Goal: Task Accomplishment & Management: Use online tool/utility

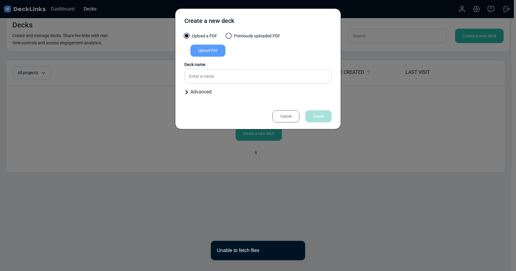
click at [284, 119] on div "Cancel" at bounding box center [286, 116] width 27 height 12
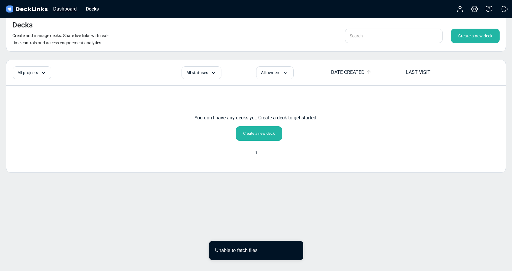
click at [66, 9] on div "Dashboard" at bounding box center [65, 9] width 30 height 8
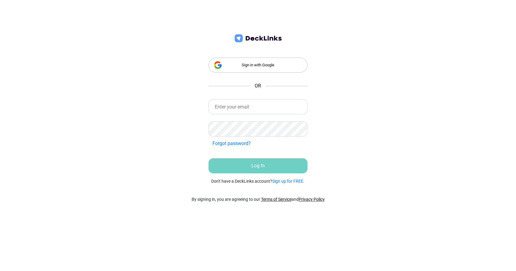
click at [247, 67] on div "Sign in with Google" at bounding box center [258, 65] width 99 height 15
click at [249, 60] on div "Sign in with Google" at bounding box center [258, 65] width 99 height 15
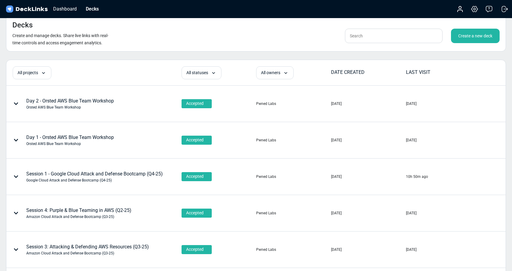
click at [459, 36] on div "Create a new deck" at bounding box center [475, 36] width 49 height 14
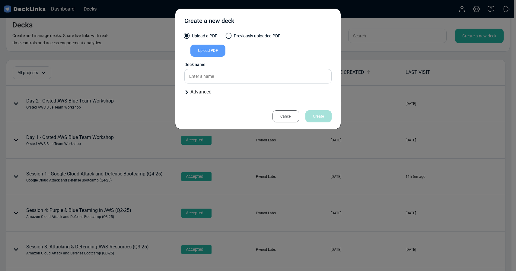
click at [198, 92] on div "Advanced" at bounding box center [257, 91] width 147 height 7
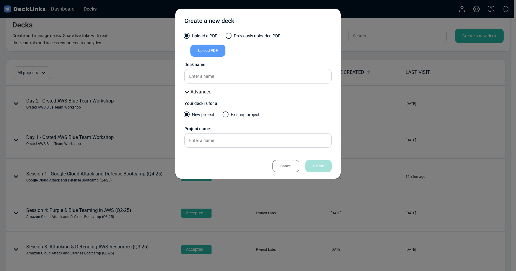
click at [226, 115] on span at bounding box center [226, 115] width 6 height 6
click at [0, 0] on input "Existing project" at bounding box center [0, 0] width 0 height 0
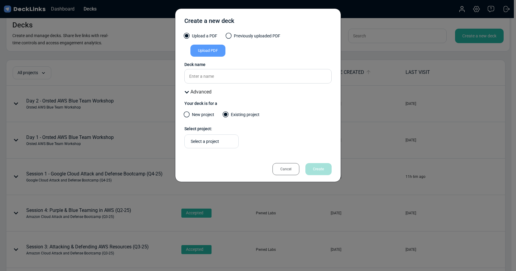
click at [214, 139] on div "Select a project" at bounding box center [213, 142] width 45 height 6
click at [200, 155] on span "Google Cloud Attack and Defense Bootcamp (Q4-25)" at bounding box center [211, 157] width 43 height 16
type input "Google Cloud Attack and Defense Bootcamp (Q4"
click at [209, 52] on div "Upload PDF" at bounding box center [207, 51] width 35 height 12
click at [0, 0] on input "Upload PDF" at bounding box center [0, 0] width 0 height 0
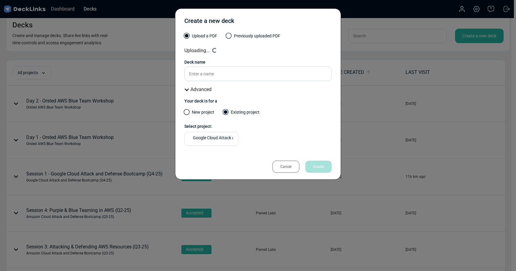
type input "Session 2 - Google Cloud Attack and Defense Bootcamp"
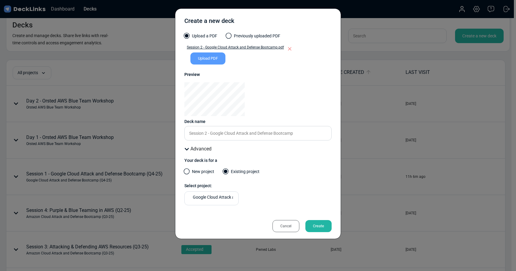
click at [319, 226] on div "Create" at bounding box center [318, 226] width 26 height 12
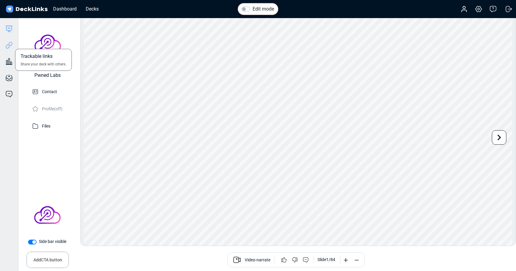
click at [8, 43] on icon at bounding box center [8, 45] width 7 height 7
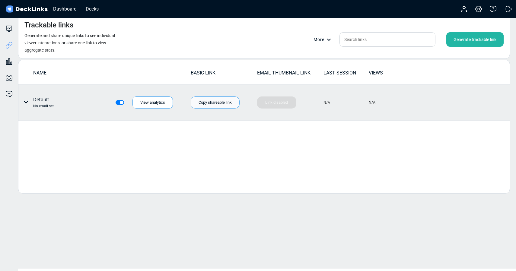
click at [206, 104] on div "Copy shareable link" at bounding box center [215, 103] width 49 height 12
click at [28, 101] on icon at bounding box center [26, 102] width 5 height 5
click at [52, 129] on div "Individual link settings" at bounding box center [48, 127] width 54 height 12
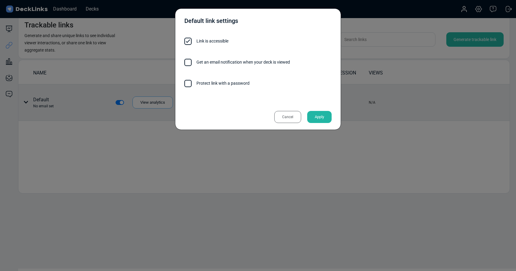
click at [205, 84] on label "Protect link with a password" at bounding box center [257, 83] width 147 height 7
click at [250, 80] on input "Protect link with a password" at bounding box center [250, 80] width 0 height 0
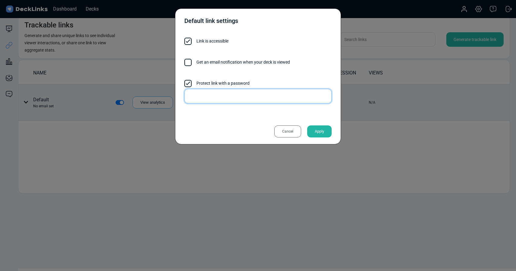
click at [202, 95] on input "text" at bounding box center [257, 96] width 147 height 14
drag, startPoint x: 220, startPoint y: 96, endPoint x: 186, endPoint y: 94, distance: 33.8
click at [186, 94] on input "xf3qG$5" at bounding box center [257, 96] width 147 height 14
type input "xf3qG$5"
click at [324, 130] on div "Apply" at bounding box center [319, 132] width 24 height 12
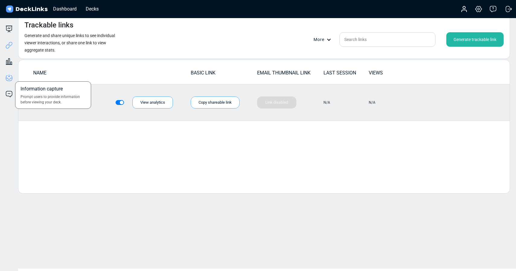
click at [8, 78] on icon at bounding box center [8, 77] width 7 height 7
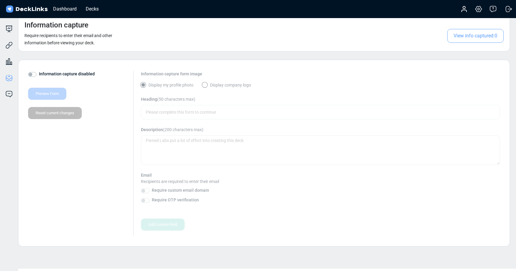
click at [39, 73] on label "Information capture disabled" at bounding box center [67, 74] width 56 height 6
click at [31, 73] on input "Information capture disabled" at bounding box center [30, 74] width 5 height 6
checkbox input "true"
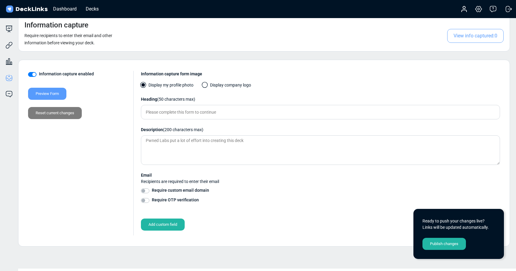
click at [204, 84] on span at bounding box center [205, 85] width 6 height 6
click at [0, 0] on input "Display company logo" at bounding box center [0, 0] width 0 height 0
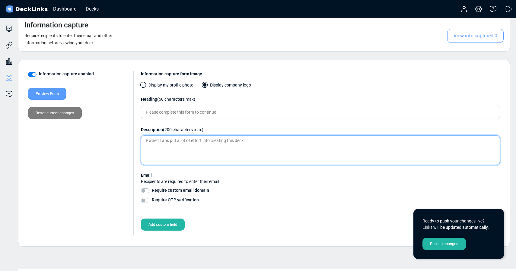
click at [189, 141] on textarea at bounding box center [320, 151] width 359 height 30
paste textarea "Google Cloud Attack and Defense Bootcamp - Session 1 Slides (Q4-25)"
drag, startPoint x: 250, startPoint y: 141, endPoint x: 254, endPoint y: 139, distance: 3.9
click at [250, 140] on textarea "Google Cloud Attack and Defense Bootcamp - Session 1 Slides (Q4-25)" at bounding box center [320, 151] width 359 height 30
type textarea "Google Cloud Attack and Defense Bootcamp - Session 2 Slides (Q4-25)"
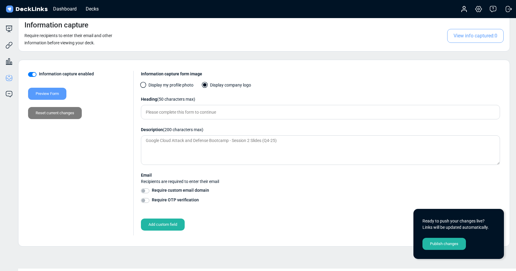
click at [441, 243] on div "Publish changes" at bounding box center [444, 244] width 43 height 12
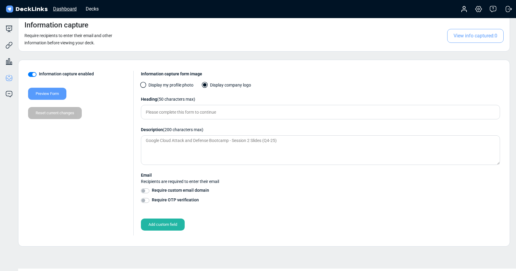
click at [68, 11] on div "Dashboard" at bounding box center [65, 9] width 30 height 8
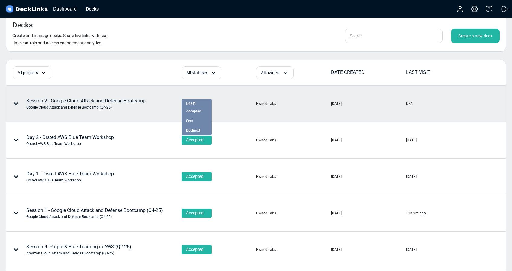
click at [204, 104] on div "Draft" at bounding box center [196, 103] width 21 height 6
click at [195, 113] on span "Accepted" at bounding box center [193, 111] width 15 height 5
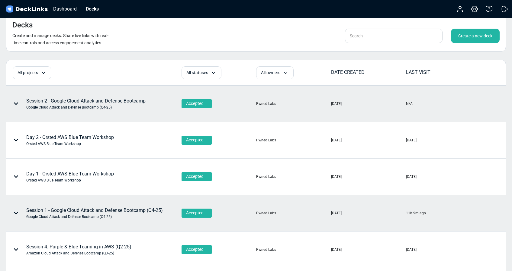
click at [83, 213] on div "Session 1 - Google Cloud Attack and Defense Bootcamp (Q4-25) Google Cloud Attac…" at bounding box center [94, 213] width 136 height 13
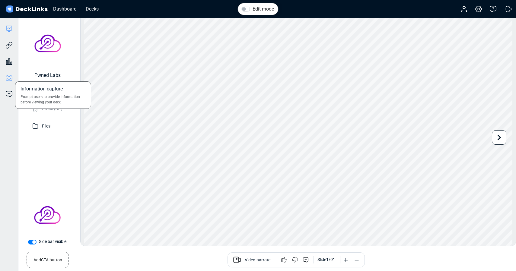
click at [10, 78] on icon at bounding box center [8, 77] width 7 height 7
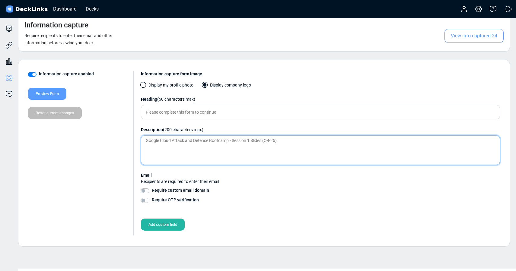
click at [199, 142] on textarea "Google Cloud Attack and Defense Bootcamp - Session 1 Slides (Q4-25)" at bounding box center [320, 151] width 359 height 30
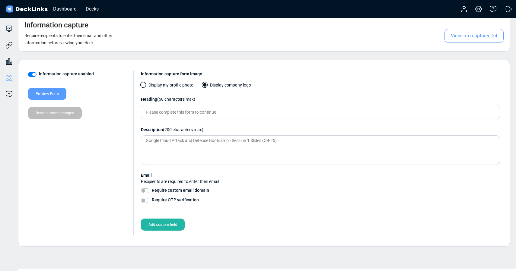
click at [63, 9] on div "Dashboard" at bounding box center [65, 9] width 30 height 8
